Goal: Transaction & Acquisition: Obtain resource

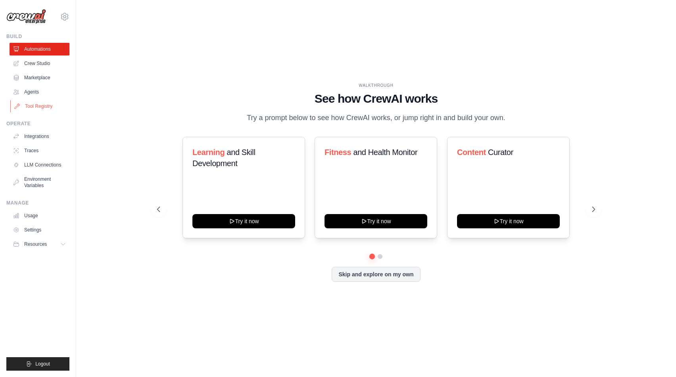
click at [44, 103] on link "Tool Registry" at bounding box center [40, 106] width 60 height 13
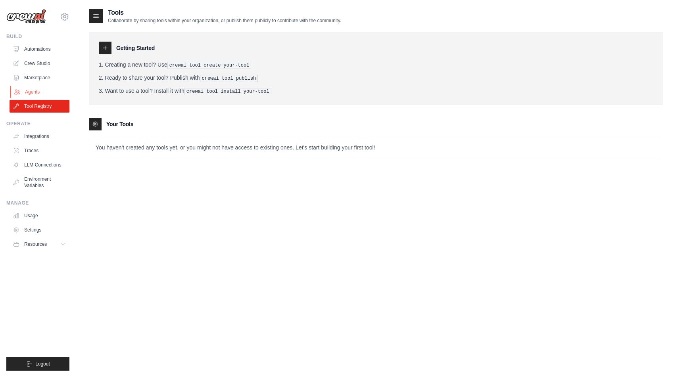
click at [35, 92] on link "Agents" at bounding box center [40, 92] width 60 height 13
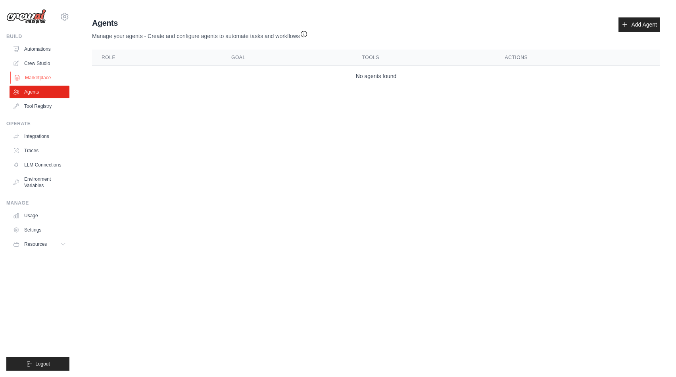
click at [37, 78] on link "Marketplace" at bounding box center [40, 77] width 60 height 13
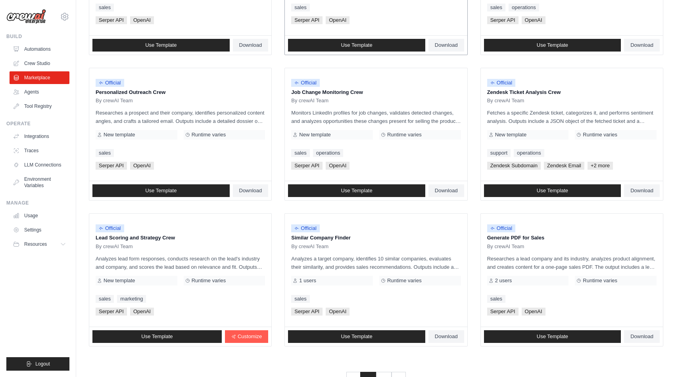
scroll to position [358, 0]
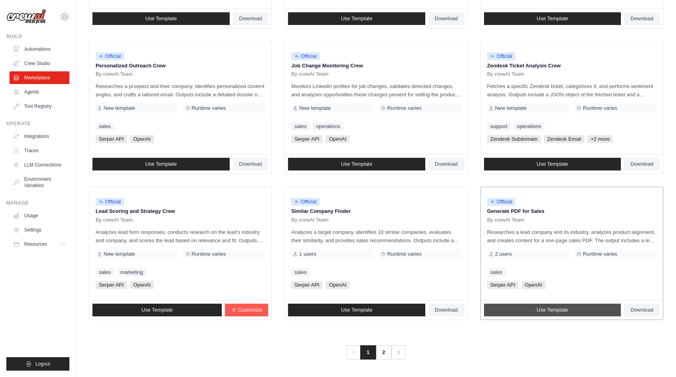
click at [547, 309] on span "Use Template" at bounding box center [552, 310] width 31 height 6
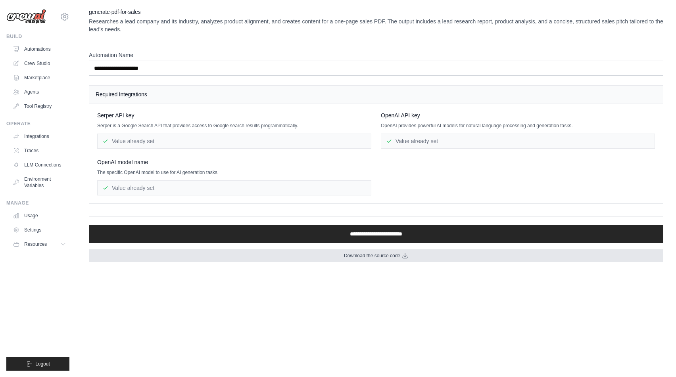
click at [360, 255] on span "Download the source code" at bounding box center [372, 256] width 56 height 6
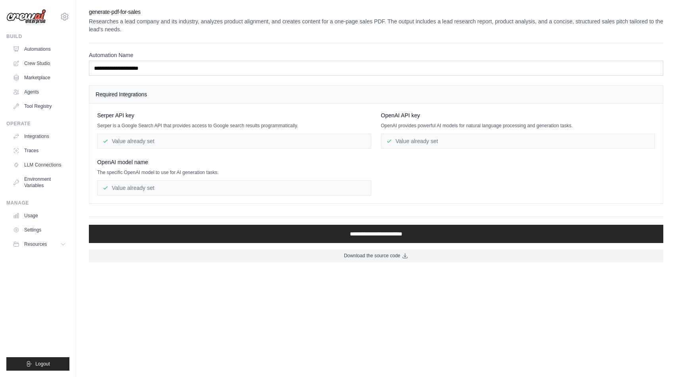
scroll to position [358, 0]
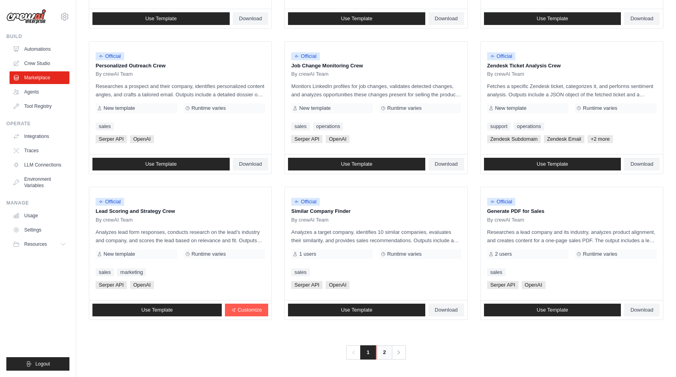
click at [383, 351] on link "2" at bounding box center [385, 353] width 16 height 14
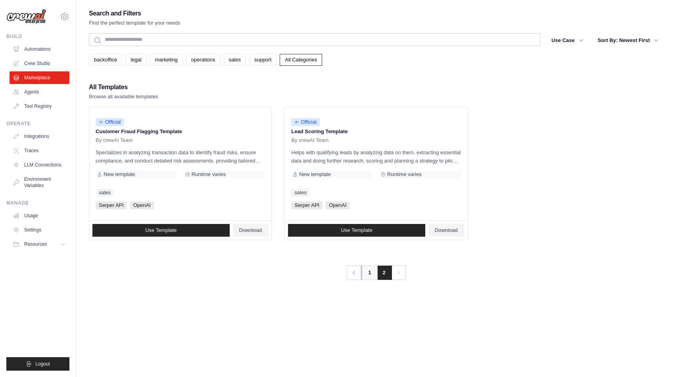
click at [371, 275] on link "1" at bounding box center [369, 273] width 16 height 14
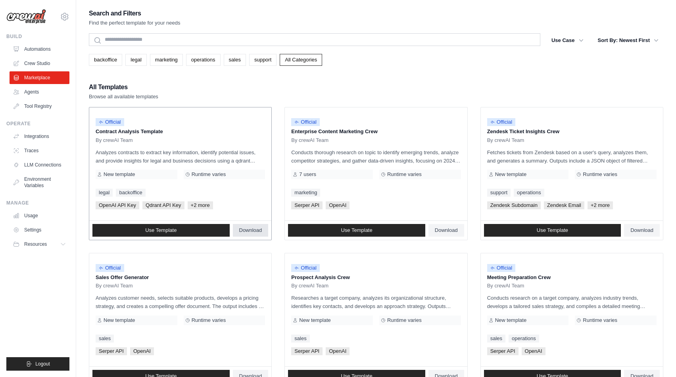
click at [246, 233] on span "Download" at bounding box center [250, 230] width 23 height 6
